Goal: Contribute content: Contribute content

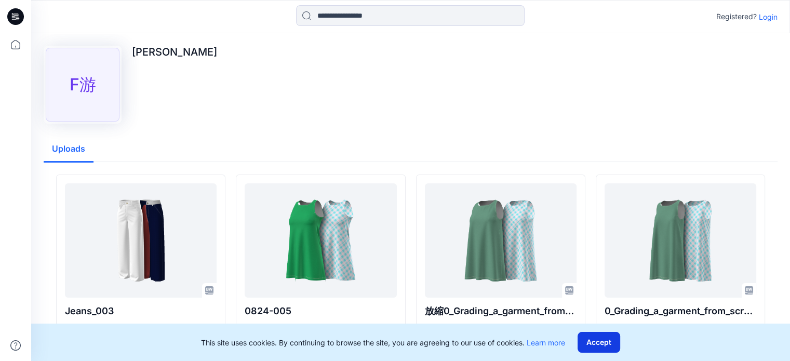
click at [607, 344] on button "Accept" at bounding box center [599, 342] width 43 height 21
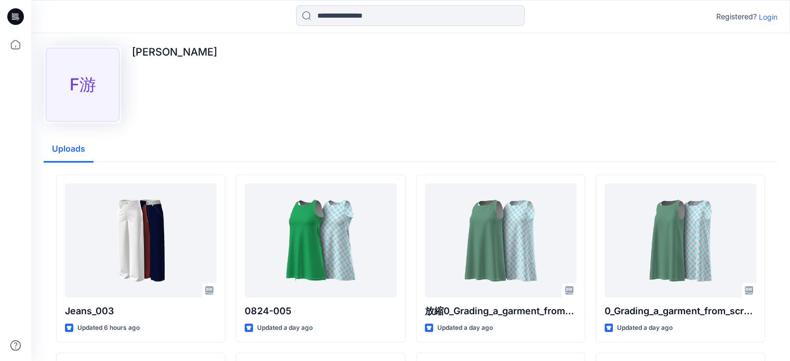
click at [78, 98] on div "F游" at bounding box center [83, 85] width 74 height 74
click at [17, 42] on icon at bounding box center [15, 44] width 23 height 23
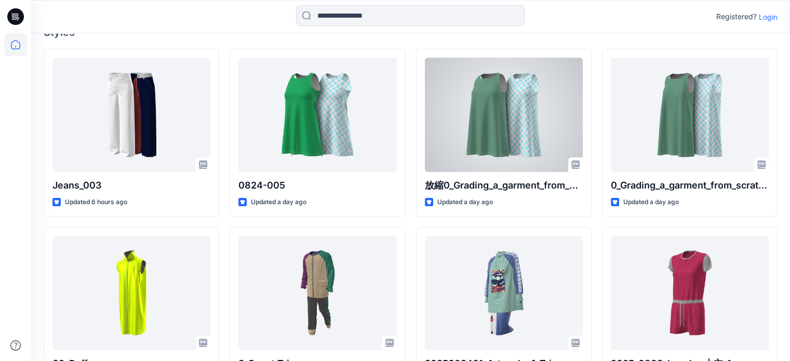
scroll to position [52, 0]
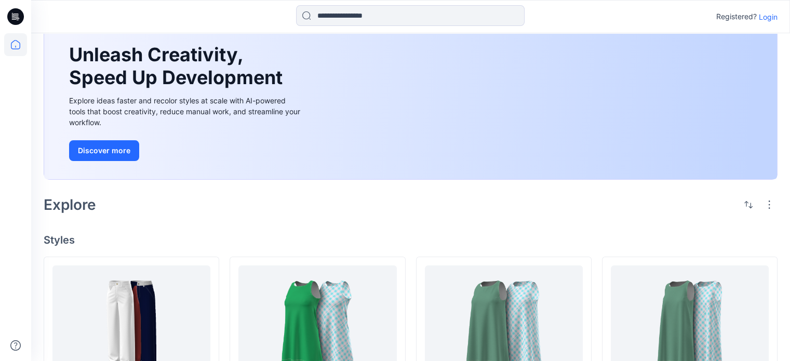
click at [763, 18] on p "Login" at bounding box center [768, 16] width 19 height 11
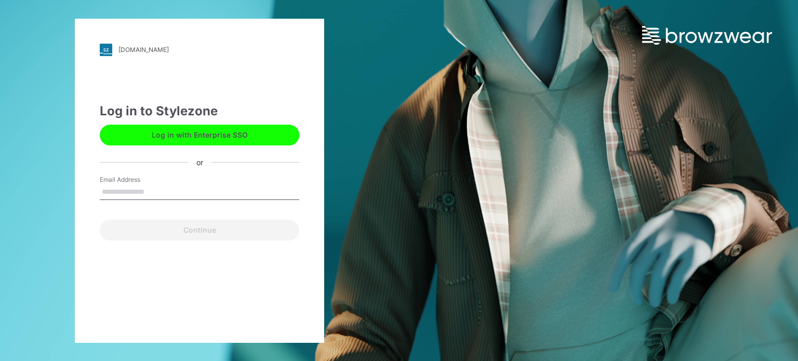
type input "**********"
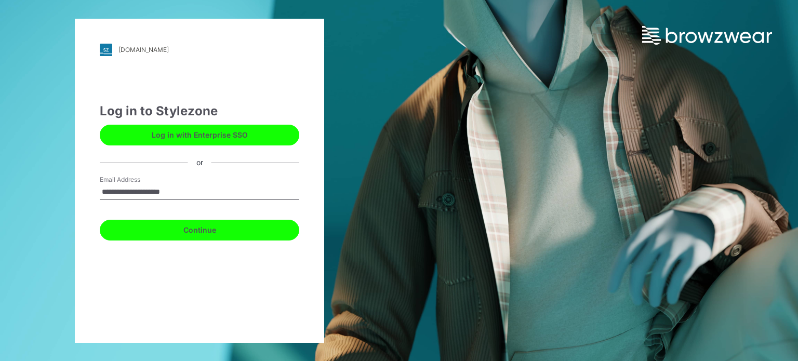
click at [212, 229] on button "Continue" at bounding box center [199, 230] width 199 height 21
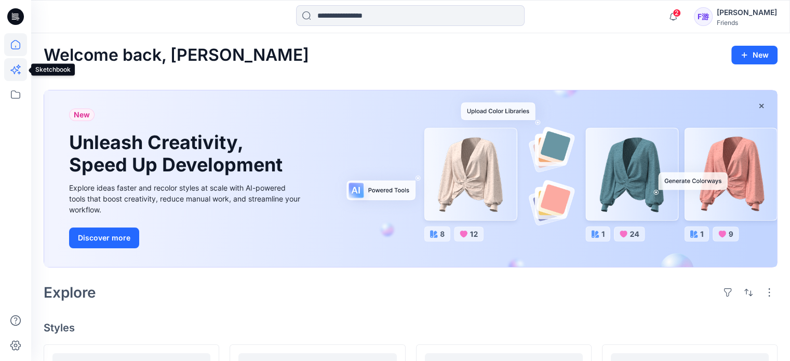
click at [12, 72] on icon at bounding box center [15, 69] width 23 height 23
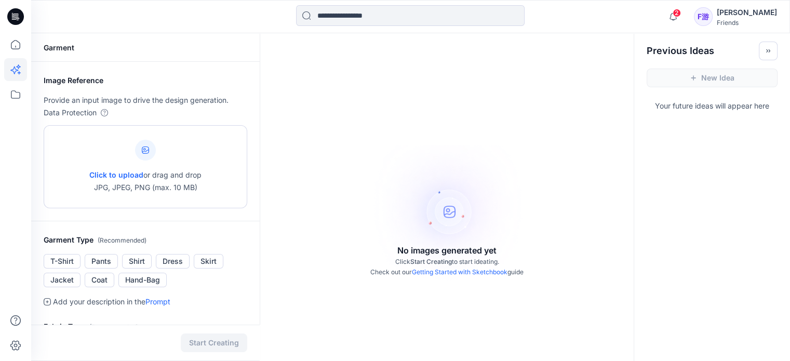
click at [145, 149] on icon at bounding box center [145, 149] width 7 height 7
type input "**********"
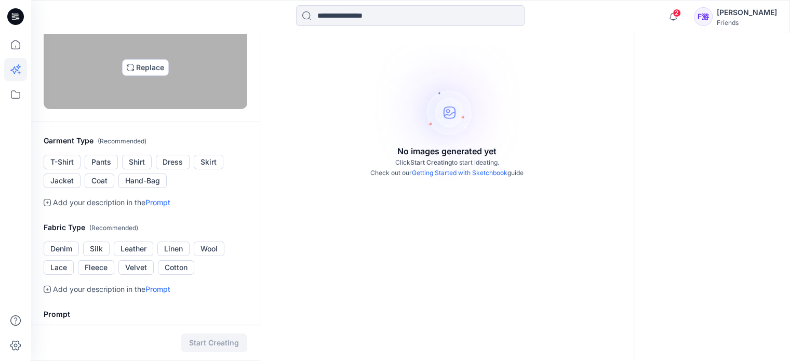
scroll to position [104, 0]
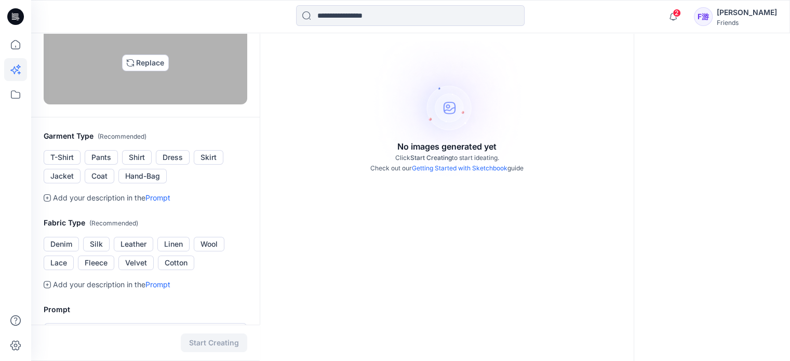
click at [141, 67] on img at bounding box center [145, 63] width 8 height 8
type input "**********"
click at [141, 67] on img at bounding box center [145, 63] width 8 height 8
type input "**********"
click at [146, 67] on img at bounding box center [145, 63] width 8 height 8
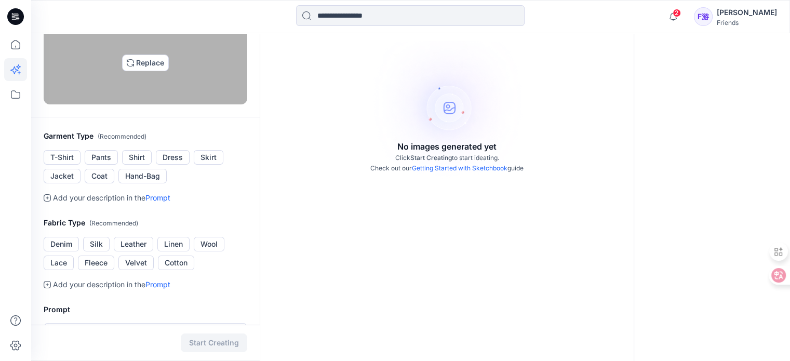
type input "**********"
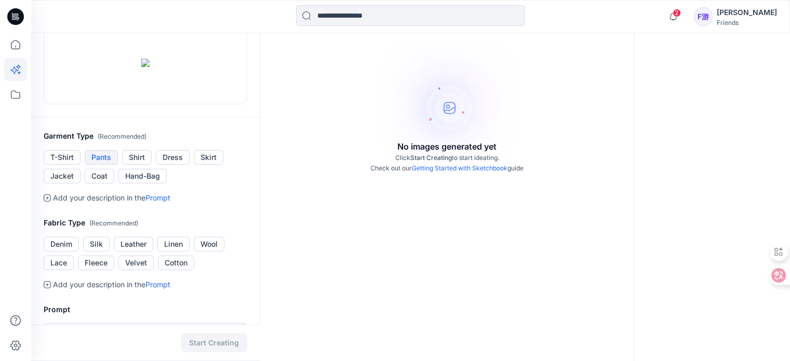
click at [104, 165] on button "Pants" at bounding box center [101, 157] width 33 height 15
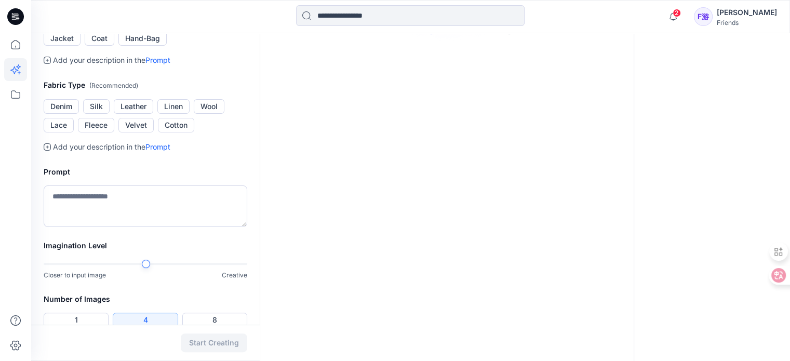
scroll to position [260, 0]
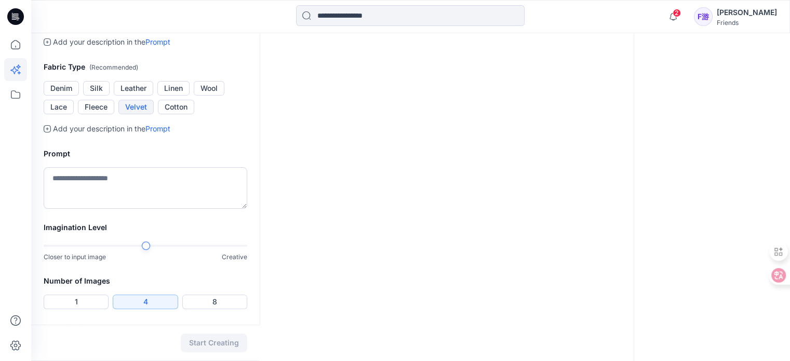
click at [140, 114] on button "Velvet" at bounding box center [135, 107] width 35 height 15
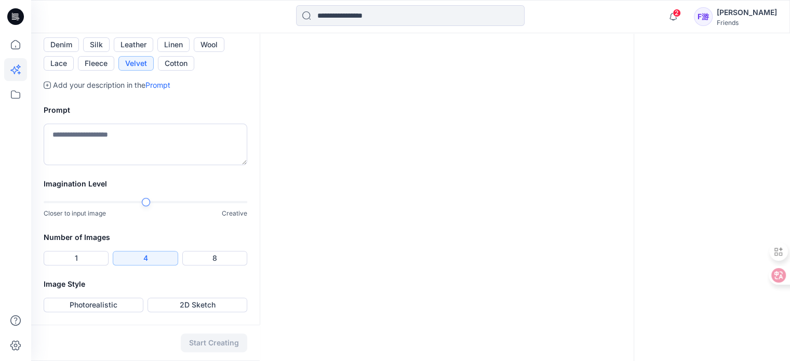
scroll to position [364, 0]
click at [150, 165] on textarea at bounding box center [146, 145] width 204 height 42
click at [142, 206] on div at bounding box center [146, 202] width 8 height 8
click at [122, 306] on button "Photorealistic" at bounding box center [94, 305] width 100 height 15
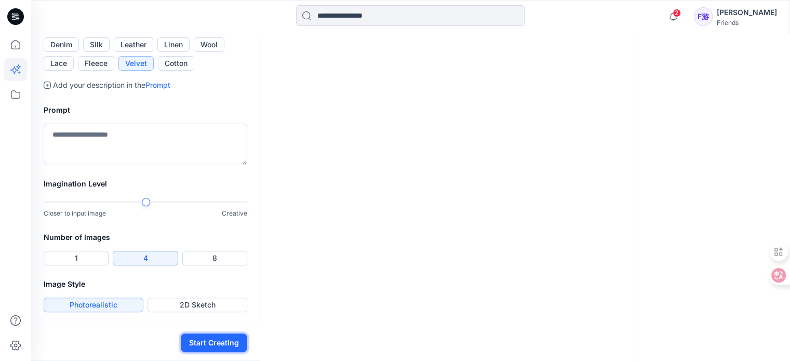
click at [207, 343] on button "Start Creating" at bounding box center [214, 343] width 66 height 19
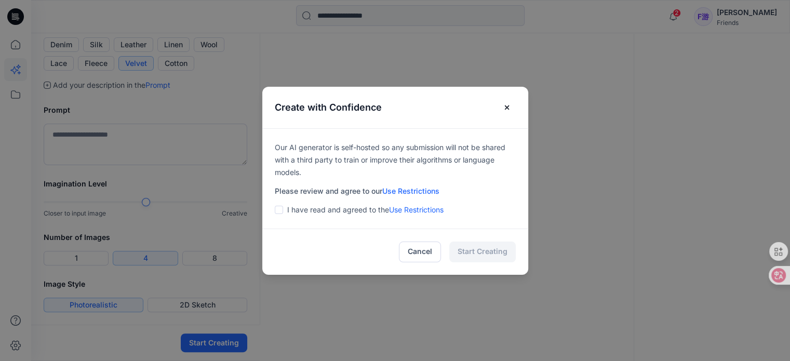
click at [283, 208] on span at bounding box center [279, 210] width 8 height 8
click at [481, 248] on button "Start Creating" at bounding box center [482, 252] width 66 height 21
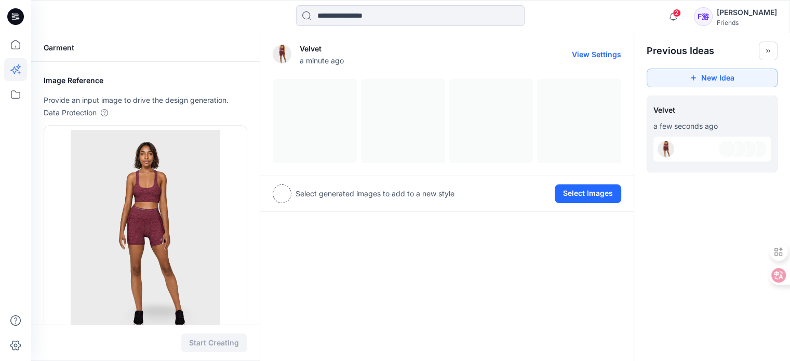
click at [329, 113] on div at bounding box center [447, 121] width 349 height 84
click at [592, 141] on div at bounding box center [447, 121] width 349 height 84
click at [683, 18] on icon "button" at bounding box center [673, 16] width 20 height 21
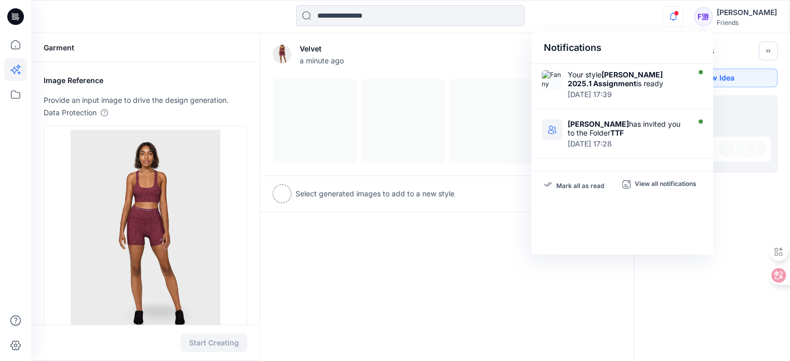
click at [339, 112] on div at bounding box center [447, 121] width 349 height 84
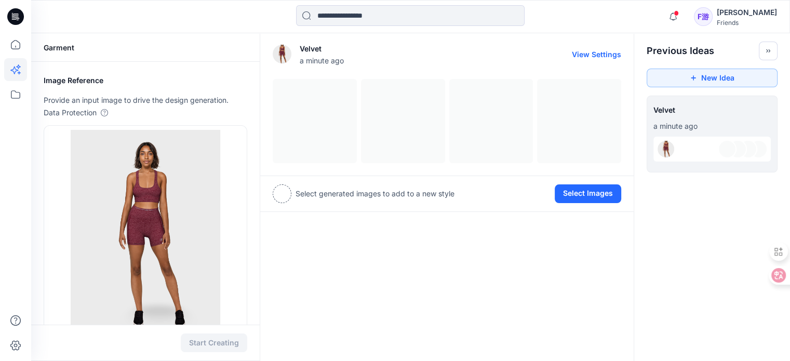
click at [326, 135] on div at bounding box center [447, 121] width 349 height 84
click at [592, 196] on button "Select Images" at bounding box center [588, 193] width 66 height 19
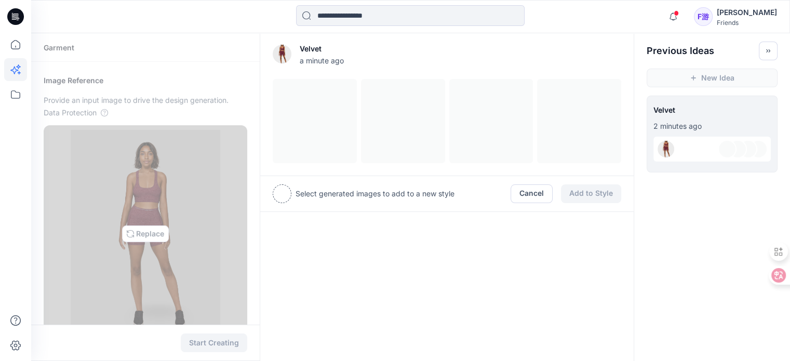
click at [150, 230] on img at bounding box center [146, 234] width 150 height 208
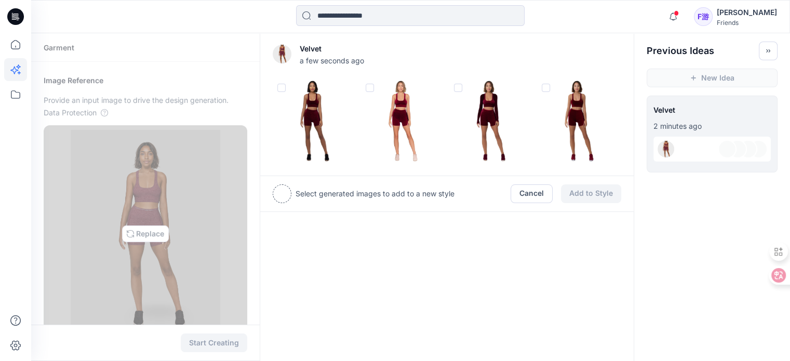
type input "**********"
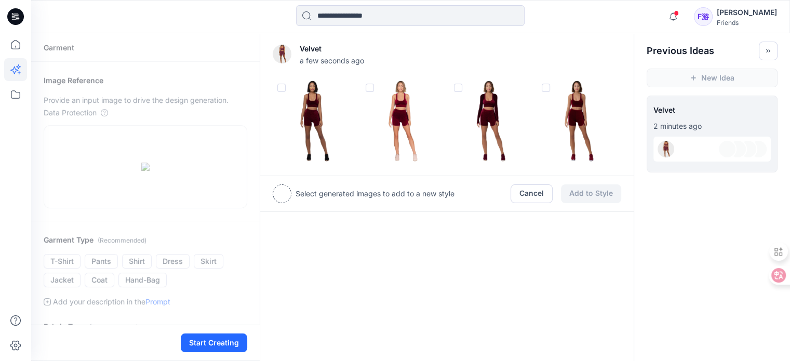
click at [437, 282] on div "Velvet a few seconds ago Select generated images to add to a new style Cancel A…" at bounding box center [447, 348] width 375 height 631
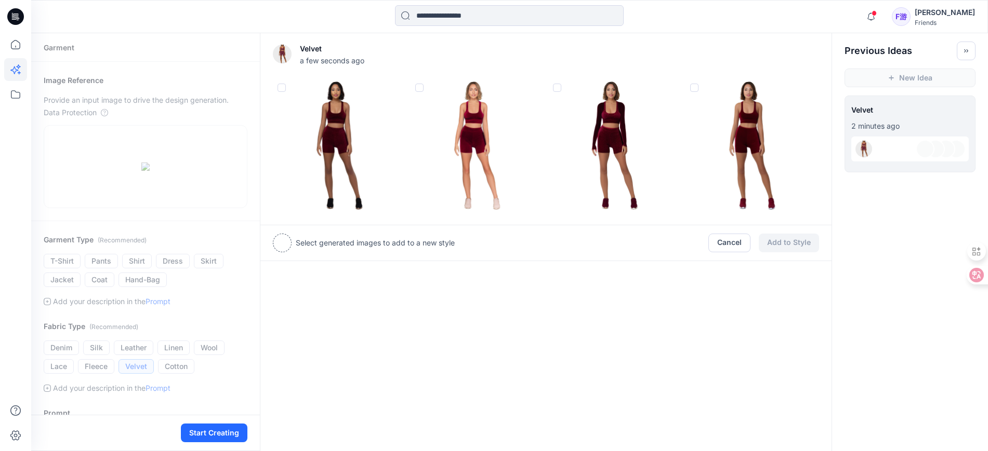
click at [608, 327] on div "Velvet a few seconds ago Select generated images to add to a new style Cancel A…" at bounding box center [546, 348] width 572 height 631
click at [693, 90] on span at bounding box center [694, 88] width 8 height 8
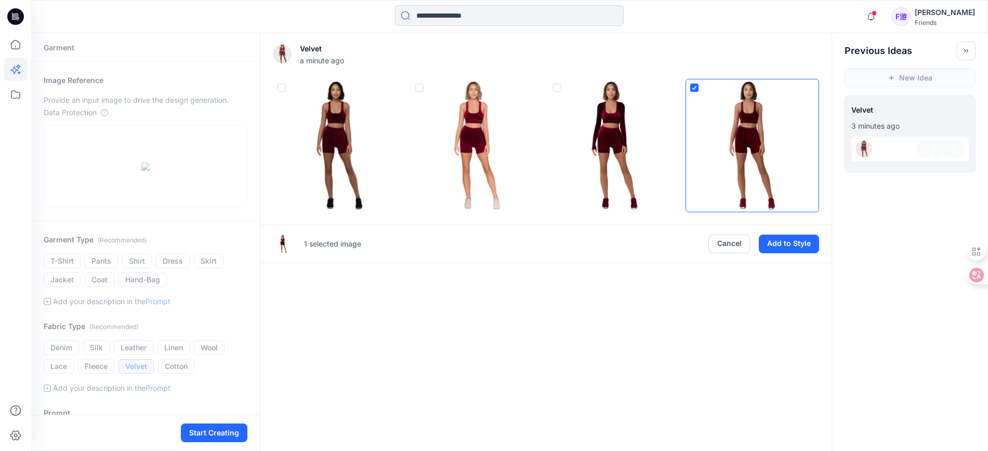
click at [556, 88] on span at bounding box center [557, 88] width 8 height 8
click at [418, 88] on span at bounding box center [419, 88] width 8 height 8
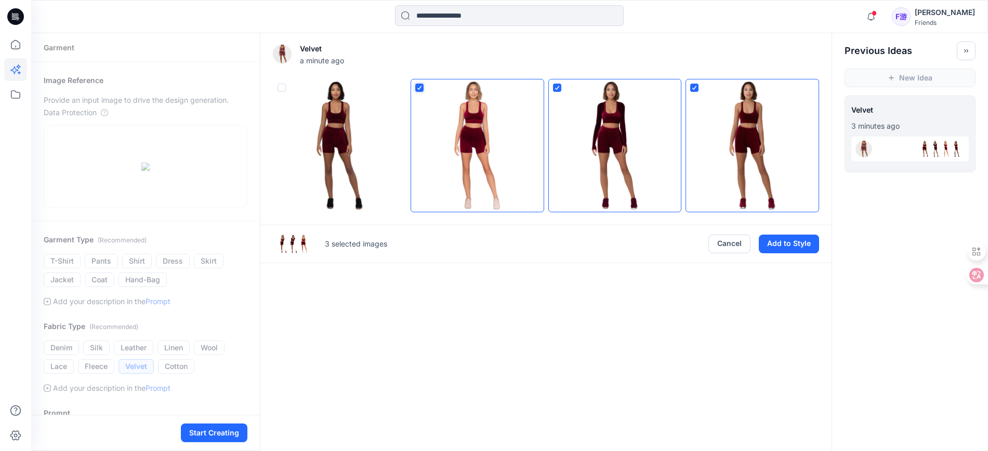
click at [277, 85] on span at bounding box center [281, 88] width 8 height 8
click at [790, 244] on button "Add to Style" at bounding box center [788, 244] width 60 height 19
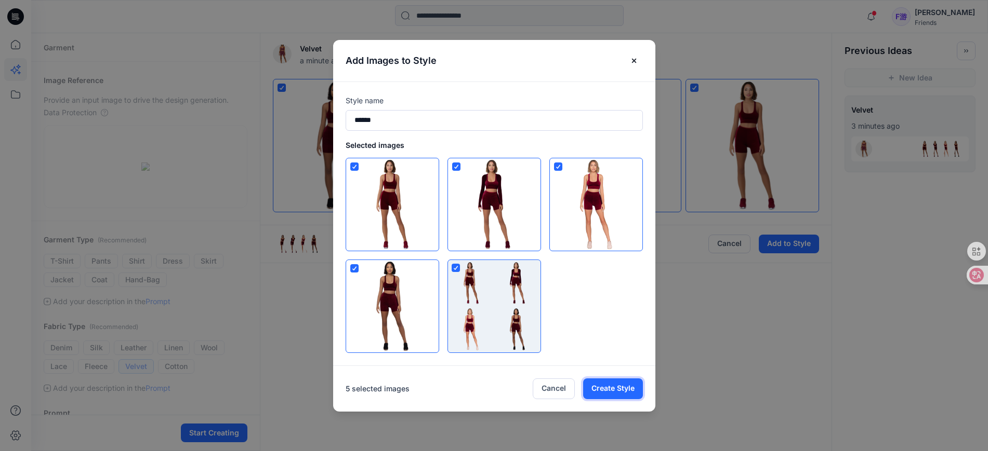
click at [617, 361] on button "Create Style" at bounding box center [613, 389] width 60 height 21
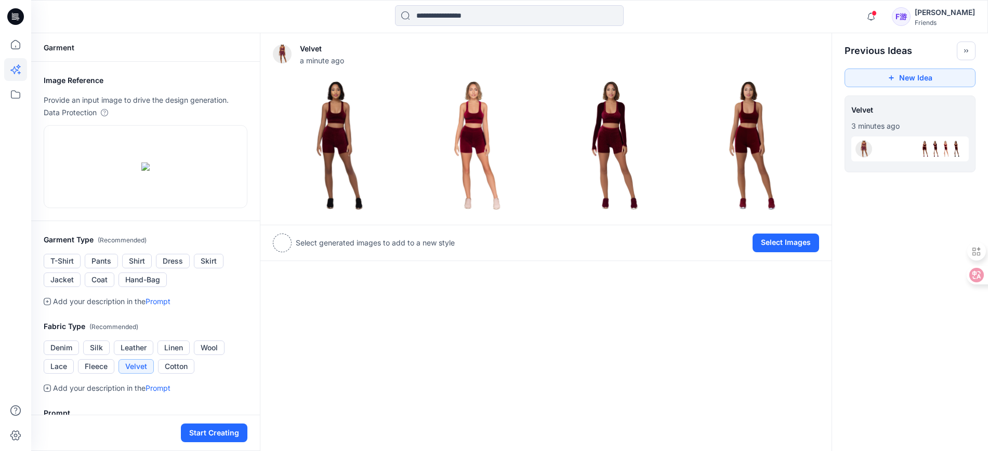
click at [790, 149] on div at bounding box center [909, 149] width 117 height 25
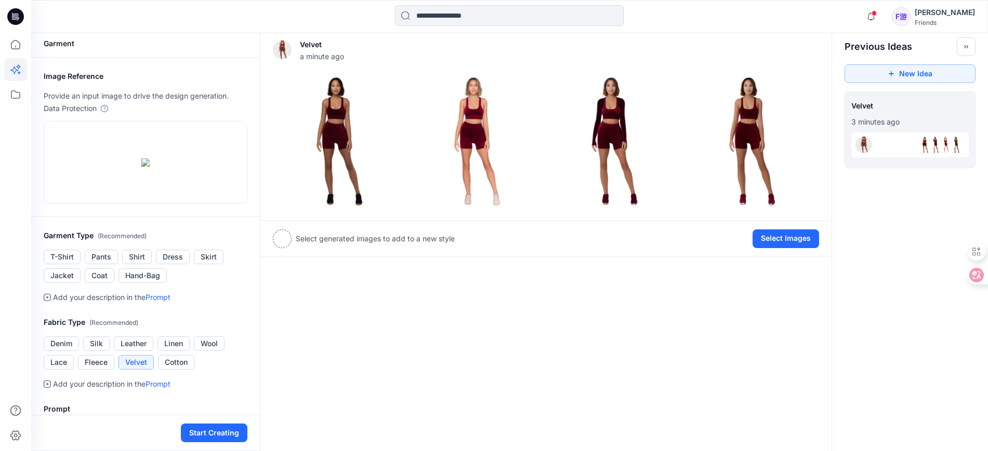
click at [790, 361] on div "Garment Image Reference Provide an input image to drive the design generation. …" at bounding box center [509, 344] width 956 height 631
click at [567, 359] on div "Velvet a minute ago Add Variation View Settings Select generated images to add …" at bounding box center [546, 344] width 572 height 631
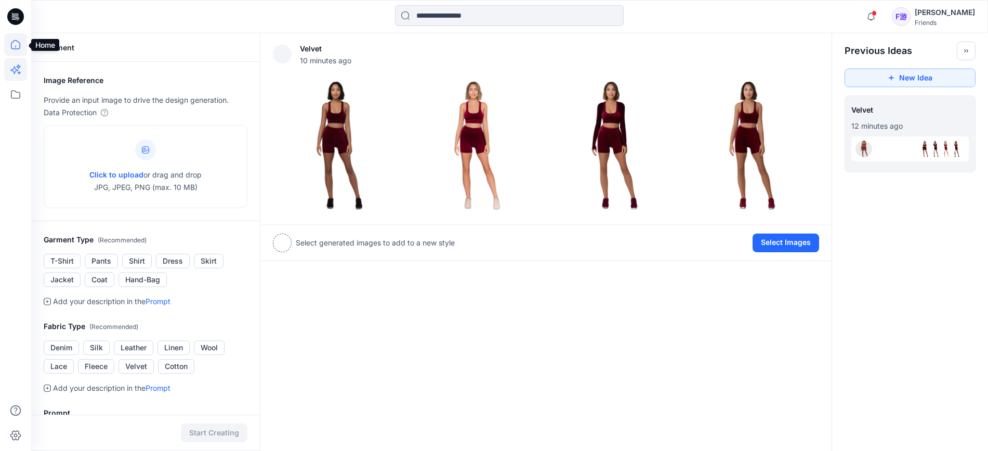
click at [11, 46] on icon at bounding box center [15, 44] width 9 height 9
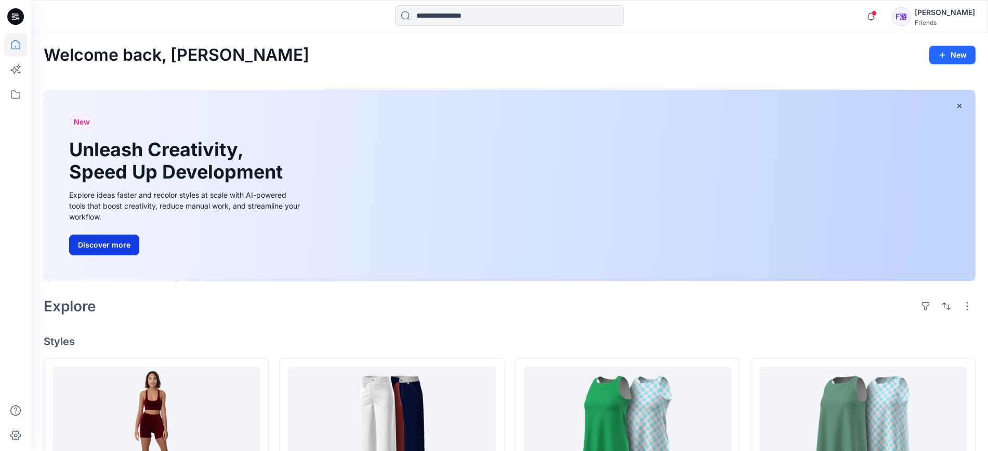
click at [117, 242] on button "Discover more" at bounding box center [104, 245] width 70 height 21
